Goal: Task Accomplishment & Management: Manage account settings

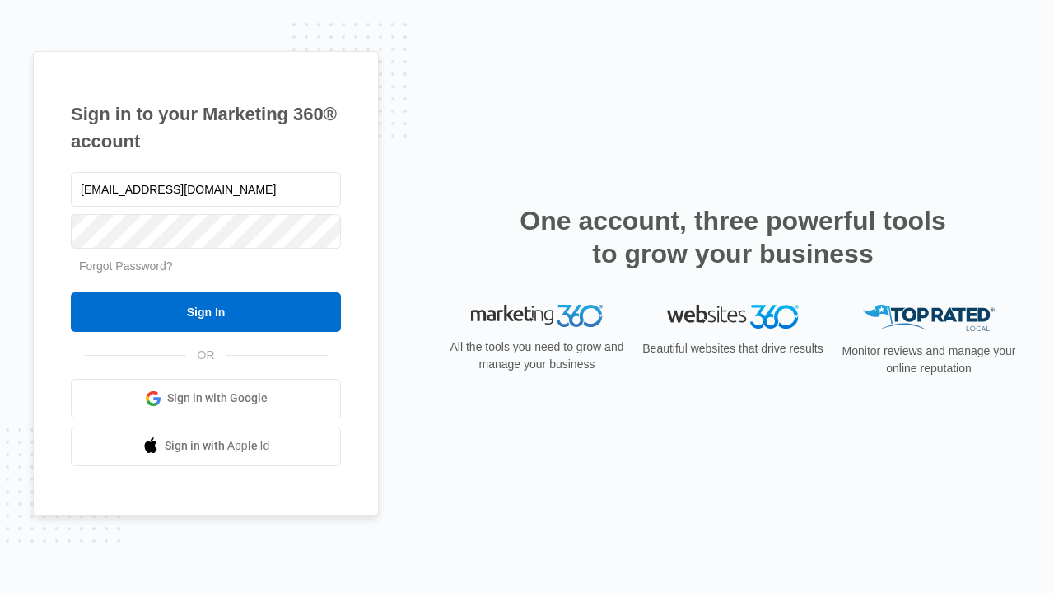
type input "dankie614@gmail.com"
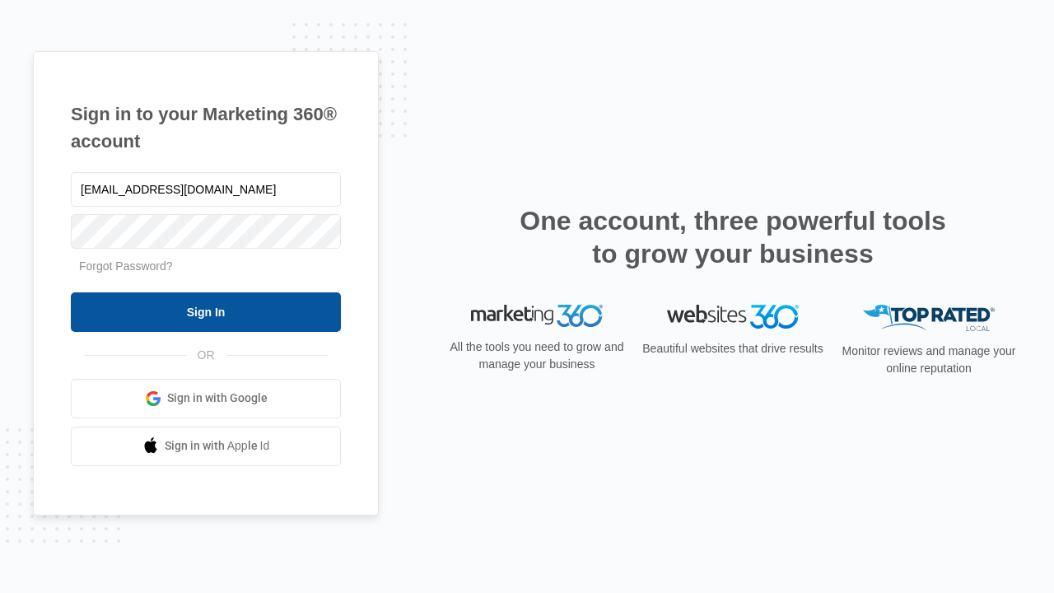
click at [206, 311] on input "Sign In" at bounding box center [206, 312] width 270 height 40
